Goal: Transaction & Acquisition: Purchase product/service

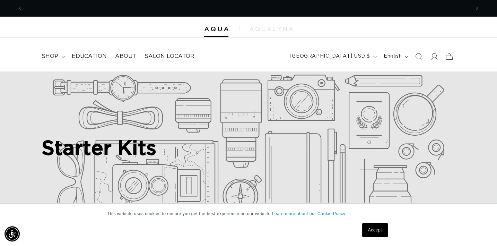
scroll to position [0, 895]
click at [60, 57] on summary "shop" at bounding box center [52, 56] width 30 height 16
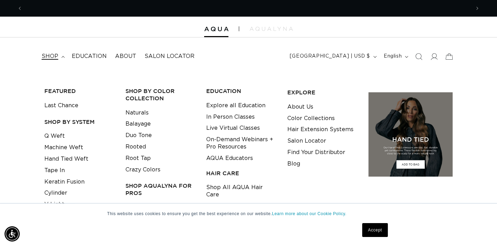
scroll to position [0, 0]
click at [72, 158] on link "Hand Tied Weft" at bounding box center [66, 158] width 44 height 11
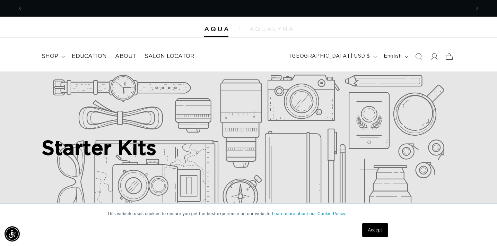
scroll to position [0, 447]
click at [61, 56] on icon at bounding box center [62, 57] width 3 height 2
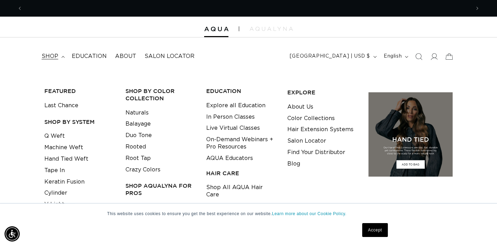
scroll to position [0, 895]
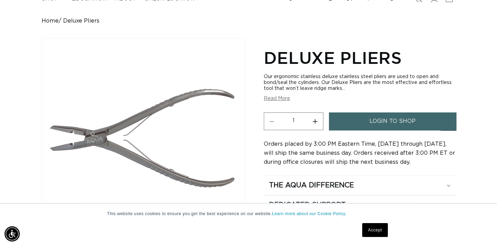
scroll to position [0, 895]
click at [281, 97] on button "Read More" at bounding box center [277, 99] width 26 height 6
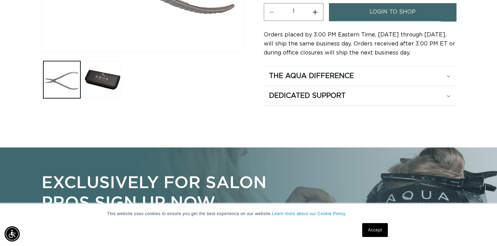
scroll to position [0, 447]
click at [446, 76] on icon at bounding box center [447, 76] width 3 height 2
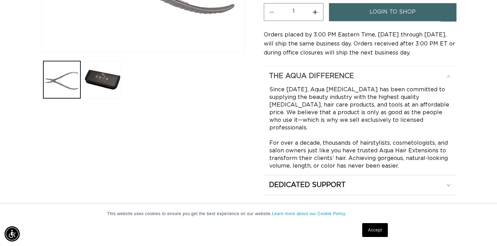
scroll to position [0, 895]
click at [446, 76] on icon at bounding box center [447, 76] width 3 height 2
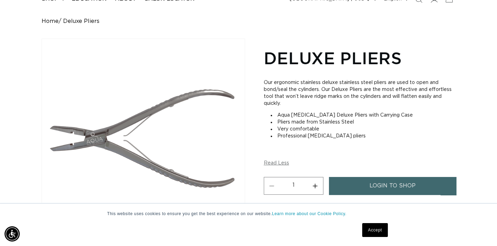
scroll to position [115, 0]
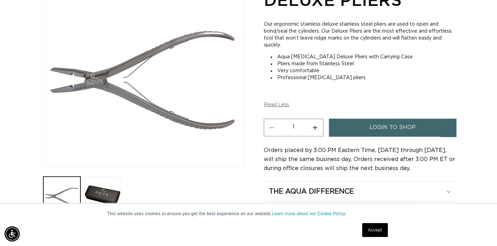
click at [368, 229] on link "Accept" at bounding box center [375, 230] width 26 height 14
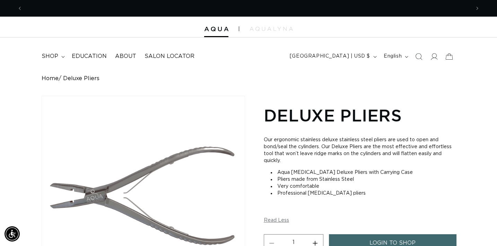
scroll to position [0, 0]
drag, startPoint x: 403, startPoint y: 0, endPoint x: 266, endPoint y: 61, distance: 149.8
click at [266, 61] on header "FEATURED Last Chance SHOP BY SYSTEM Q Weft Hand Tied Weft Machine Weft Tape In …" at bounding box center [248, 54] width 497 height 34
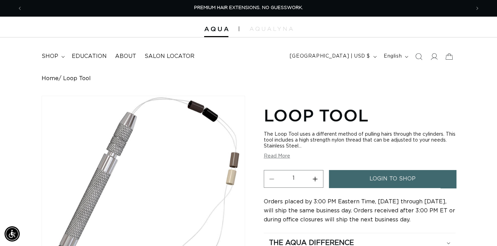
click at [286, 157] on button "Read More" at bounding box center [277, 156] width 26 height 6
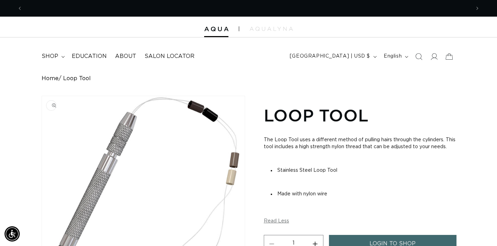
scroll to position [0, 895]
click at [375, 56] on icon "button" at bounding box center [374, 57] width 3 height 2
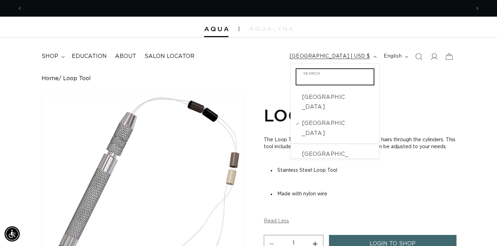
scroll to position [0, 0]
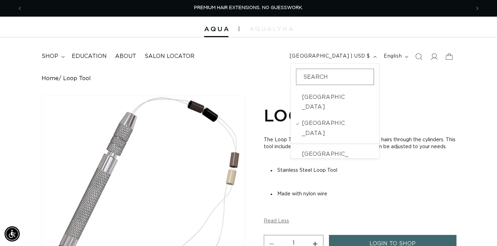
click at [415, 81] on div "Home Loop Tool" at bounding box center [249, 78] width 414 height 7
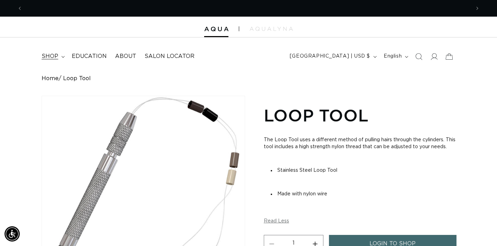
scroll to position [0, 895]
click at [52, 56] on span "shop" at bounding box center [50, 56] width 17 height 7
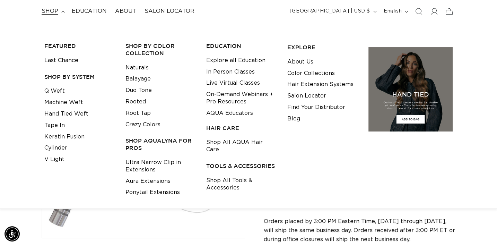
scroll to position [0, 0]
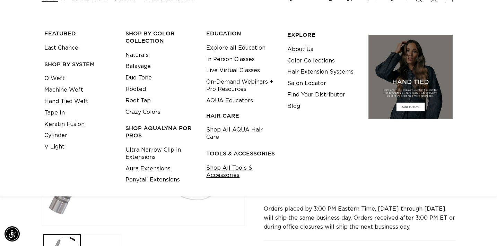
click at [222, 162] on link "Shop All Tools & Accessories" at bounding box center [241, 171] width 70 height 19
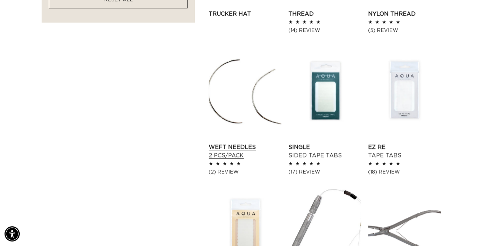
scroll to position [0, 447]
click at [234, 144] on link "Weft Needles 2 pcs/pack" at bounding box center [245, 151] width 73 height 17
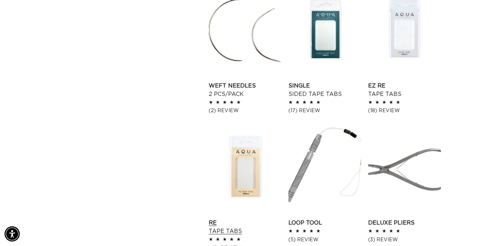
scroll to position [0, 0]
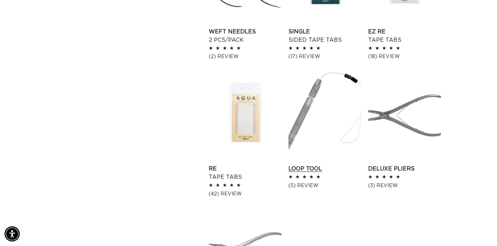
click at [315, 167] on link "Loop Tool" at bounding box center [324, 168] width 73 height 8
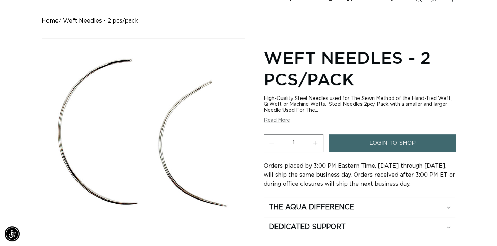
click at [277, 120] on button "Read More" at bounding box center [277, 120] width 26 height 6
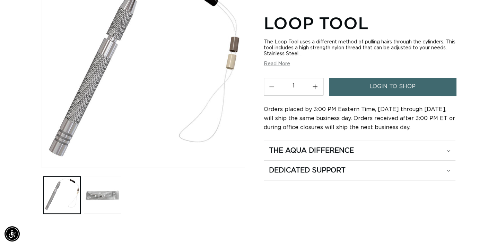
scroll to position [0, 447]
click at [285, 64] on button "Read More" at bounding box center [277, 64] width 26 height 6
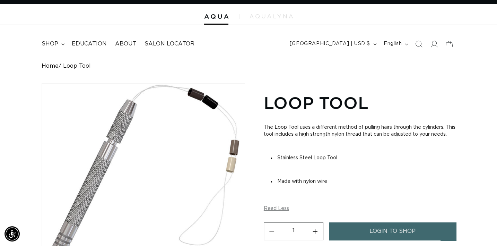
scroll to position [0, 0]
